Goal: Task Accomplishment & Management: Manage account settings

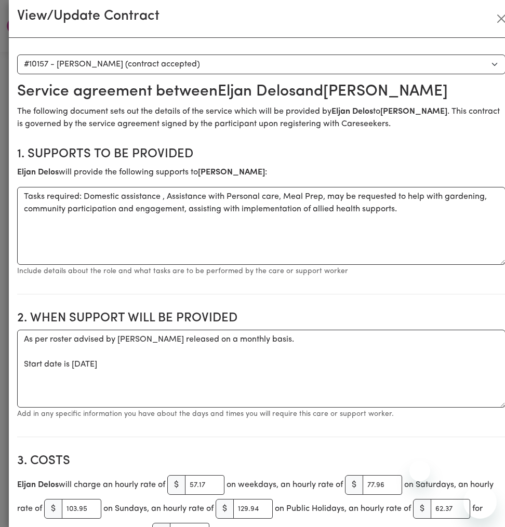
select select "9769"
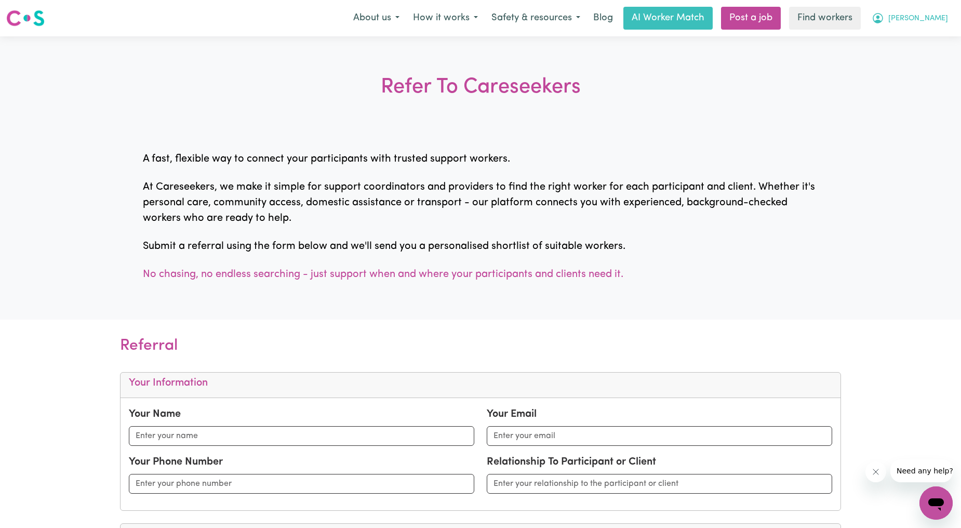
click at [936, 26] on button "[PERSON_NAME]" at bounding box center [910, 18] width 90 height 22
click at [916, 58] on link "Logout" at bounding box center [913, 60] width 82 height 20
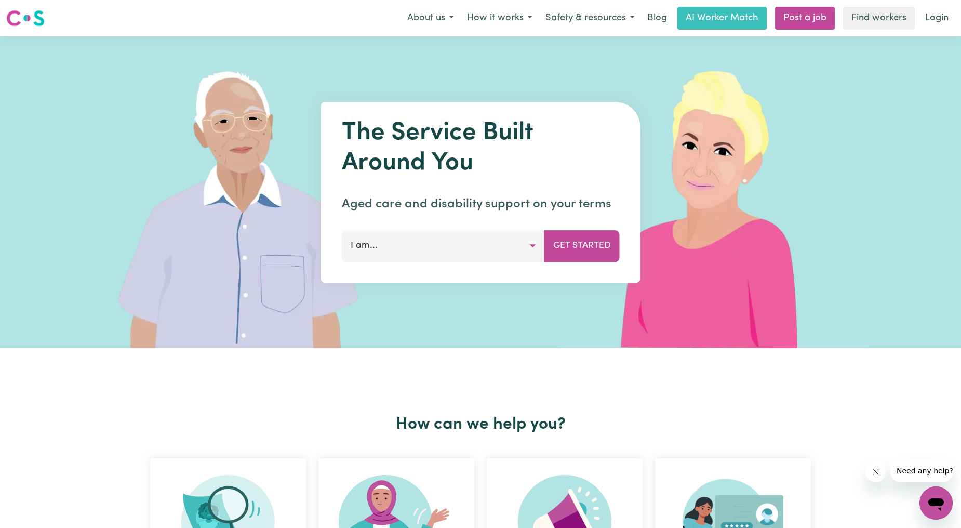
click at [942, 23] on link "Login" at bounding box center [937, 18] width 36 height 23
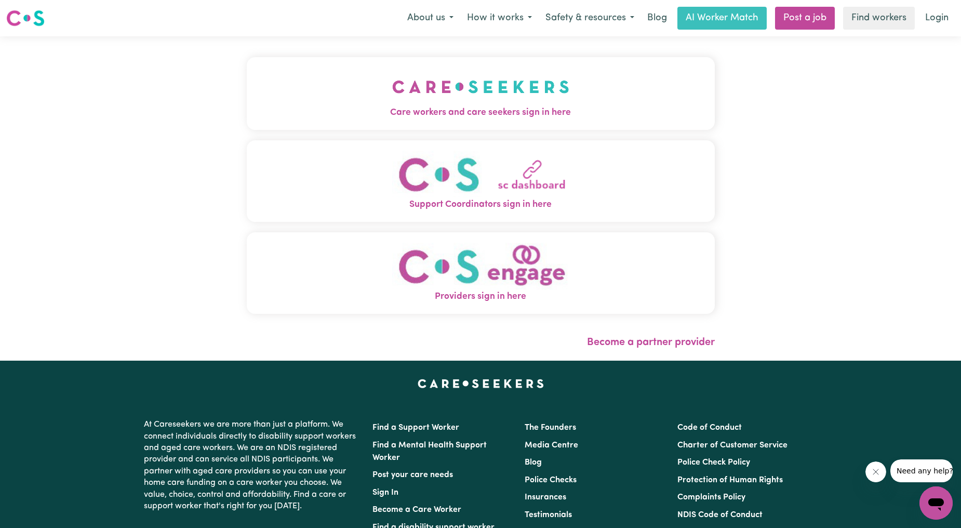
click at [413, 104] on img "Care workers and care seekers sign in here" at bounding box center [480, 87] width 177 height 38
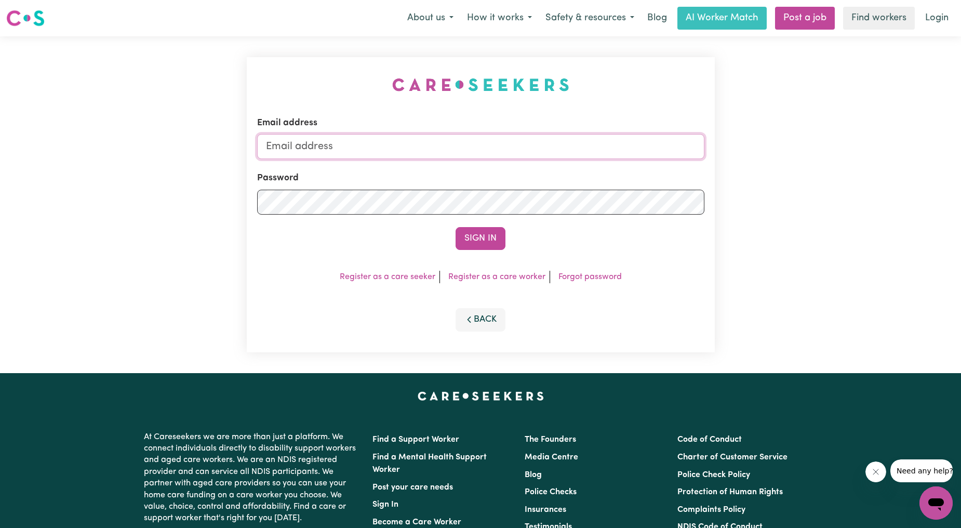
click at [420, 151] on input "Email address" at bounding box center [480, 146] width 447 height 25
click at [325, 149] on input "superuser~ethan@careseekers.com.au" at bounding box center [480, 146] width 447 height 25
drag, startPoint x: 320, startPoint y: 146, endPoint x: 551, endPoint y: 172, distance: 232.6
click at [551, 172] on form "Email address superuser~ethan@careseekers.com.au Password Sign In" at bounding box center [480, 182] width 447 height 133
type input "superuser~emmamcmaher@gmail.com"
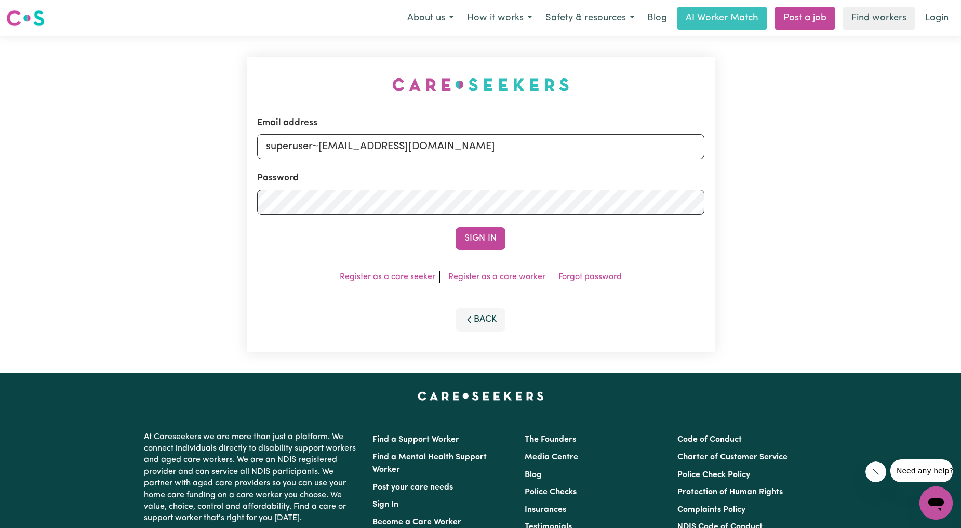
click at [470, 235] on button "Sign In" at bounding box center [480, 238] width 50 height 23
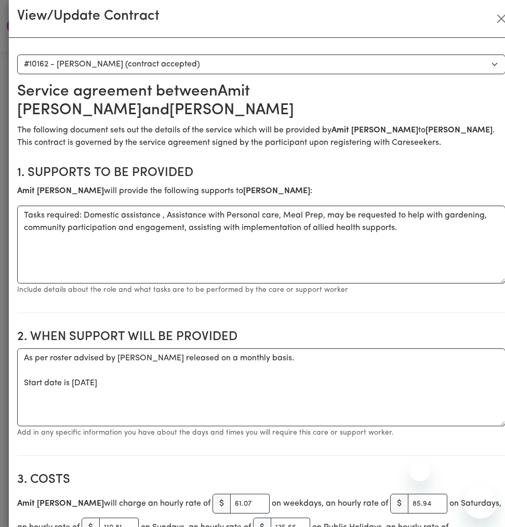
select select "9774"
